Goal: Task Accomplishment & Management: Use online tool/utility

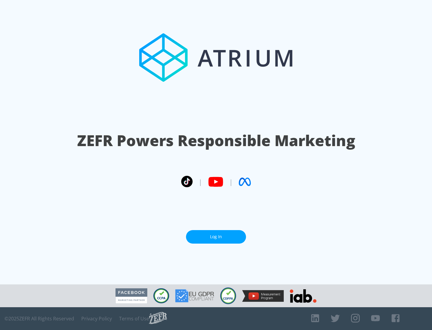
click at [216, 237] on link "Log In" at bounding box center [216, 237] width 60 height 14
